Goal: Task Accomplishment & Management: Manage account settings

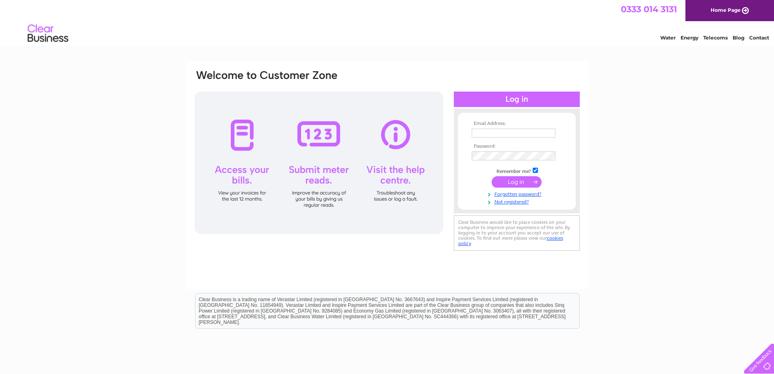
click at [505, 133] on input "text" at bounding box center [514, 132] width 84 height 9
paste input "accounts@am-energy.com"
type input "accounts@am-energy.com"
click at [516, 181] on input "submit" at bounding box center [517, 182] width 50 height 11
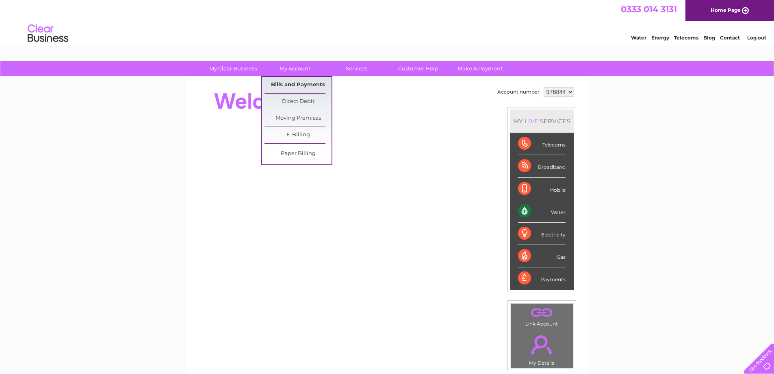
click at [288, 87] on link "Bills and Payments" at bounding box center [298, 85] width 67 height 16
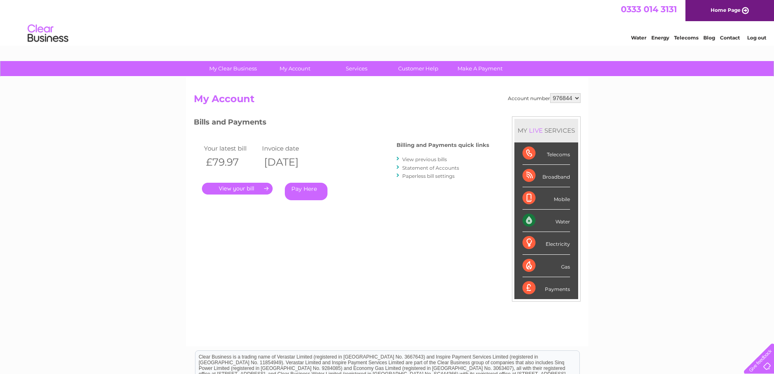
click at [249, 188] on link "." at bounding box center [237, 189] width 71 height 12
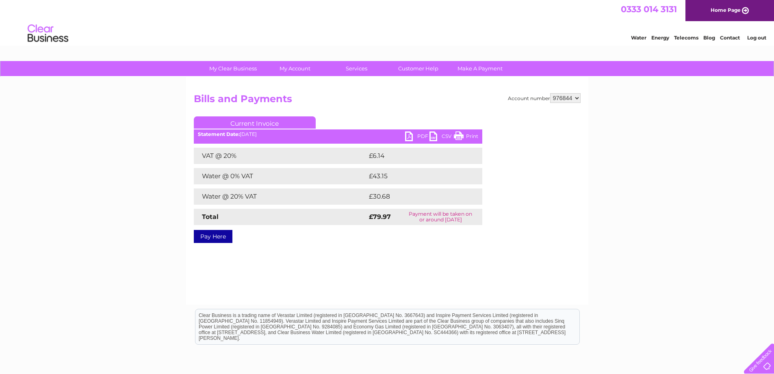
click at [410, 137] on link "PDF" at bounding box center [417, 137] width 24 height 12
